Goal: Transaction & Acquisition: Purchase product/service

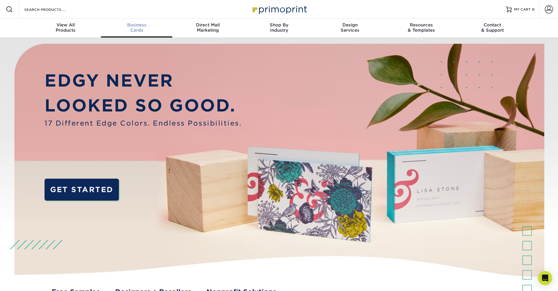
click at [133, 23] on span "Business" at bounding box center [136, 24] width 71 height 5
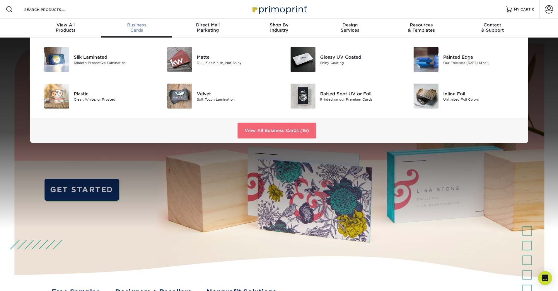
click at [279, 134] on link "View All Business Cards (16)" at bounding box center [277, 130] width 79 height 16
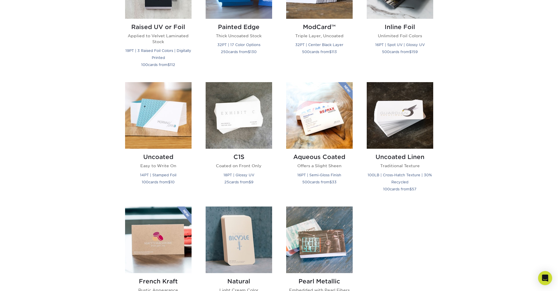
scroll to position [254, 0]
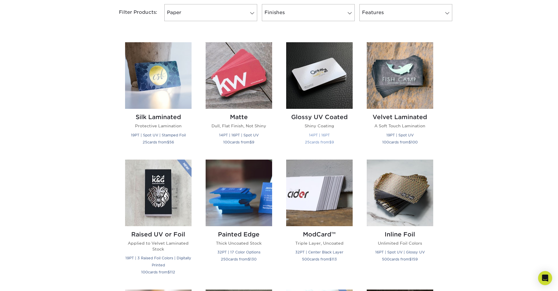
click at [326, 74] on img at bounding box center [319, 75] width 67 height 67
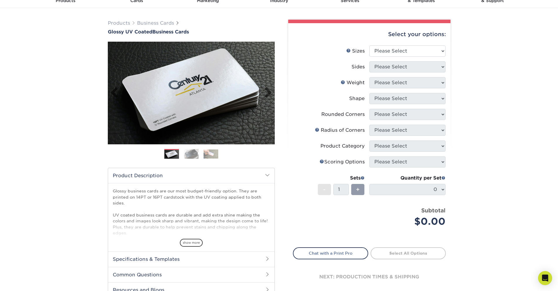
scroll to position [38, 0]
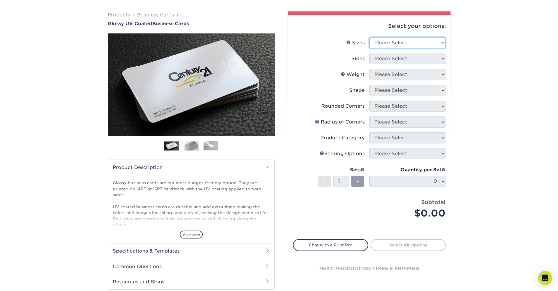
click at [400, 44] on select "Please Select 1.5" x 3.5" - Mini 1.75" x 3.5" - Mini 2" x 2" - Square 2" x 3" -…" at bounding box center [407, 42] width 76 height 11
select select "2.00x3.00"
click at [369, 37] on select "Please Select 1.5" x 3.5" - Mini 1.75" x 3.5" - Mini 2" x 2" - Square 2" x 3" -…" at bounding box center [407, 42] width 76 height 11
